Goal: Find specific page/section: Find specific page/section

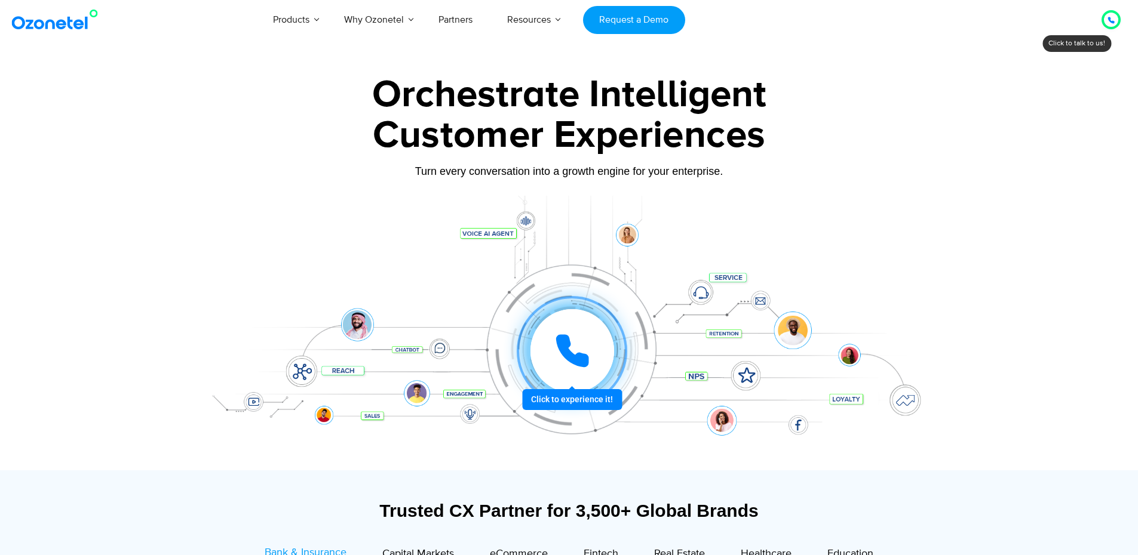
click at [1079, 39] on div "Products AI & CX Voice AI Agents Agent Assist Voice of Customer Quality Audits …" at bounding box center [662, 19] width 933 height 39
click at [1111, 20] on div "Click to talk to us! Call in progress... [PHONE_NUMBER]" at bounding box center [1111, 20] width 0 height 0
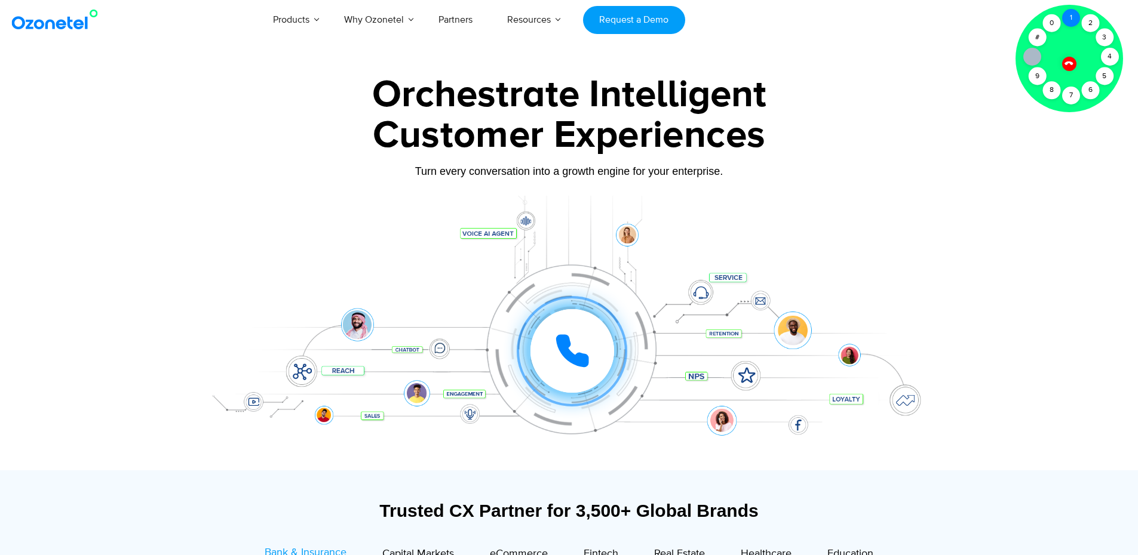
click at [1069, 15] on div "1" at bounding box center [1071, 18] width 18 height 18
click at [1076, 66] on div at bounding box center [1068, 63] width 15 height 15
